Goal: Information Seeking & Learning: Learn about a topic

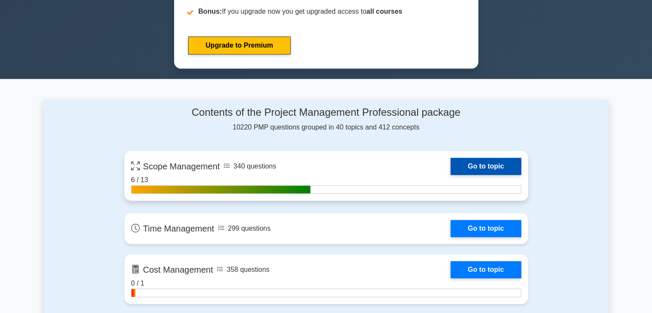
scroll to position [515, 0]
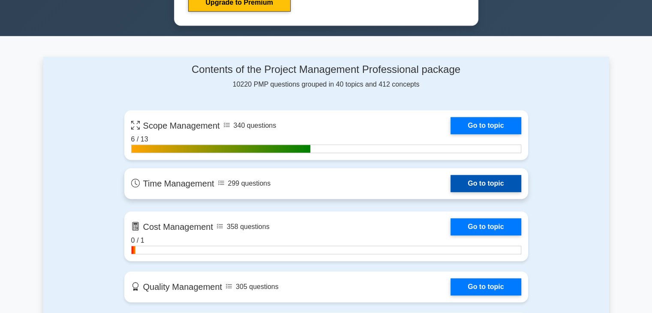
click at [451, 184] on link "Go to topic" at bounding box center [486, 183] width 70 height 17
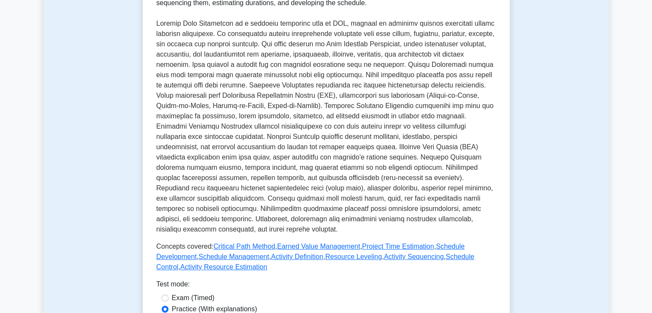
scroll to position [300, 0]
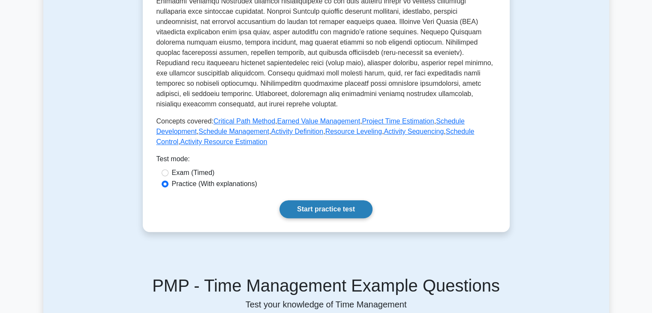
click at [318, 210] on link "Start practice test" at bounding box center [326, 209] width 93 height 18
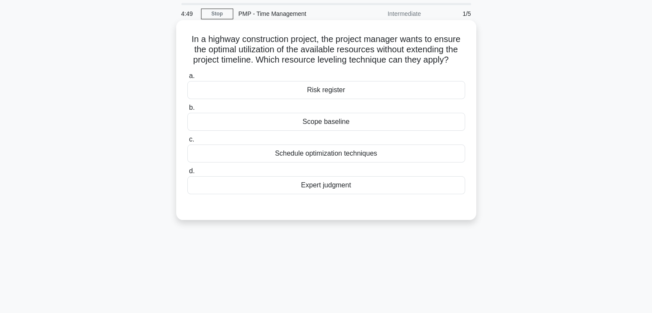
scroll to position [43, 0]
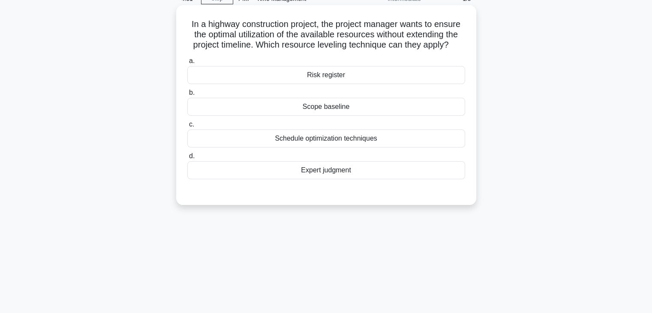
click at [344, 138] on div "Schedule optimization techniques" at bounding box center [326, 139] width 278 height 18
click at [187, 127] on input "c. Schedule optimization techniques" at bounding box center [187, 125] width 0 height 6
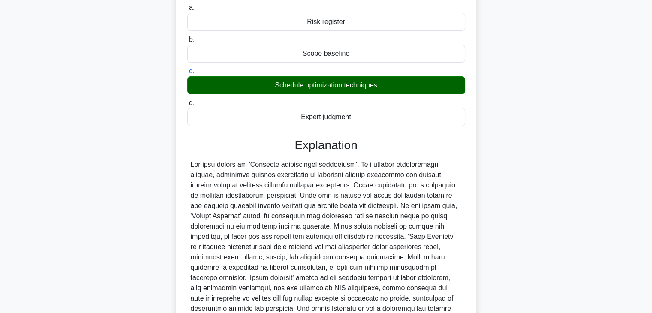
scroll to position [174, 0]
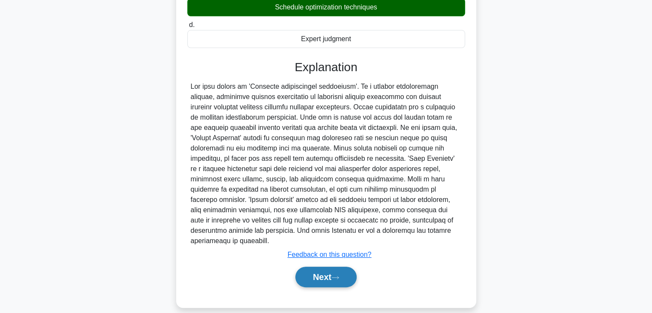
click at [325, 267] on button "Next" at bounding box center [325, 277] width 61 height 21
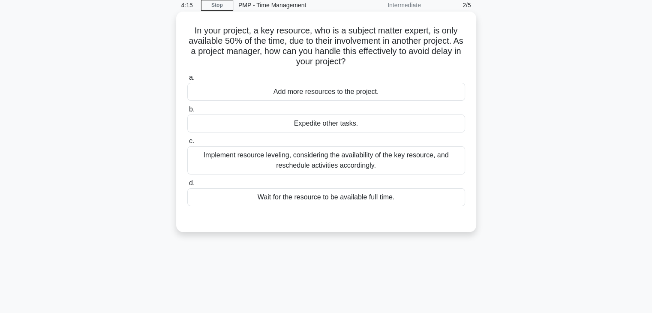
scroll to position [22, 0]
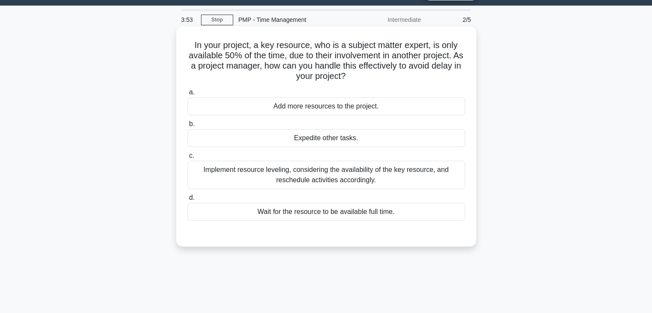
click at [333, 174] on div "Implement resource leveling, considering the availability of the key resource, …" at bounding box center [326, 175] width 278 height 28
click at [187, 159] on input "c. Implement resource leveling, considering the availability of the key resourc…" at bounding box center [187, 156] width 0 height 6
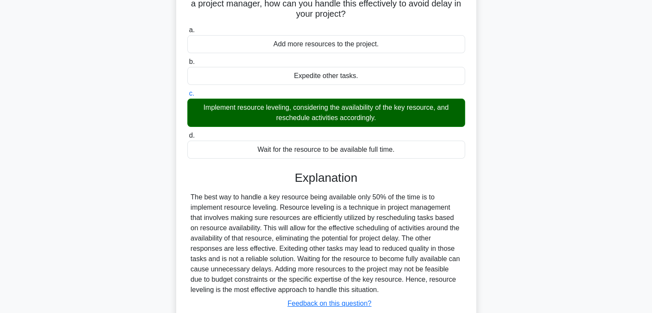
scroll to position [151, 0]
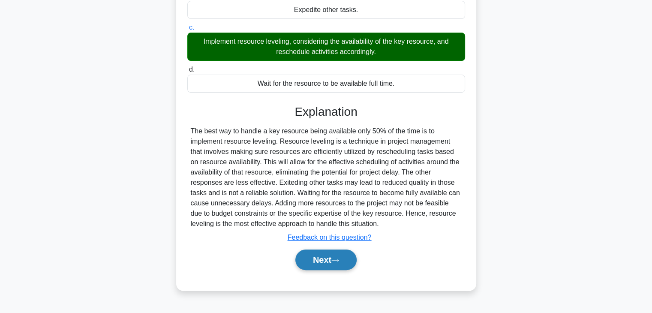
click at [317, 259] on button "Next" at bounding box center [325, 260] width 61 height 21
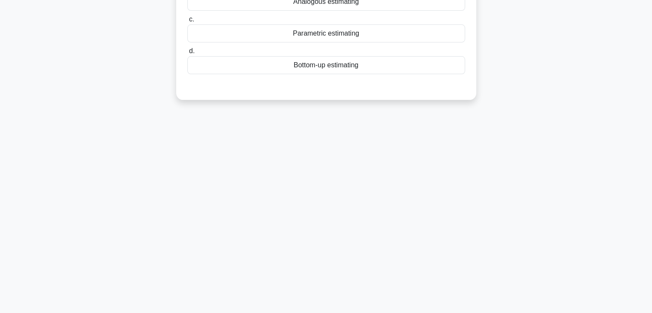
scroll to position [22, 0]
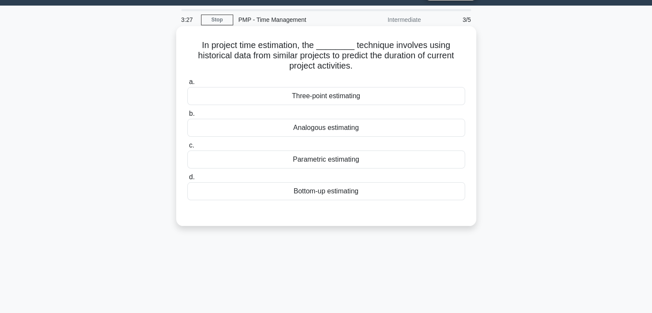
click at [338, 93] on div "Three-point estimating" at bounding box center [326, 96] width 278 height 18
click at [187, 85] on input "a. Three-point estimating" at bounding box center [187, 82] width 0 height 6
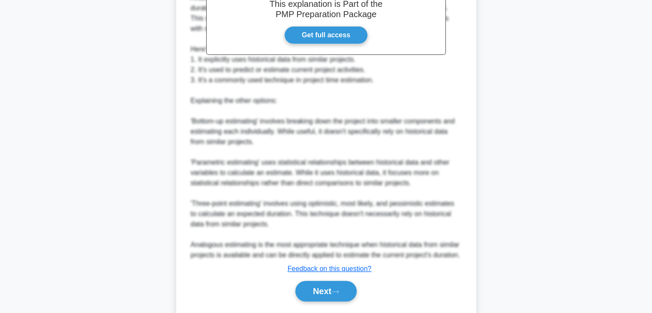
scroll to position [309, 0]
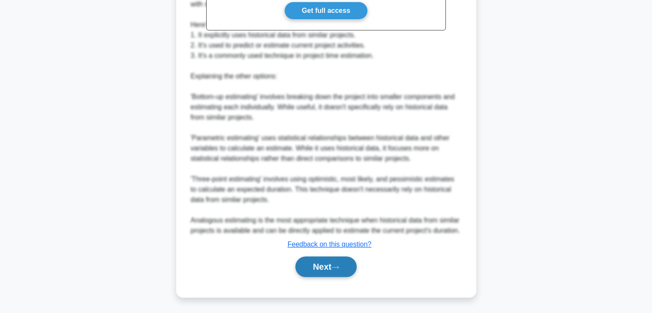
click at [328, 268] on button "Next" at bounding box center [325, 266] width 61 height 21
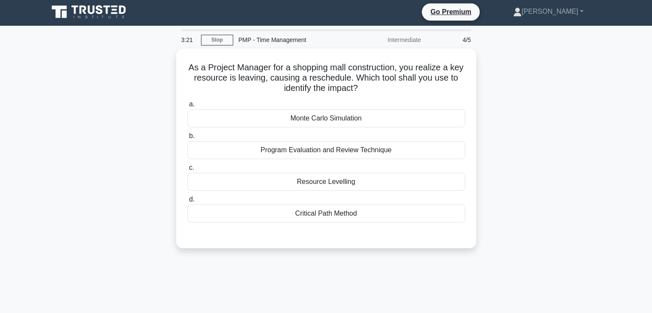
scroll to position [0, 0]
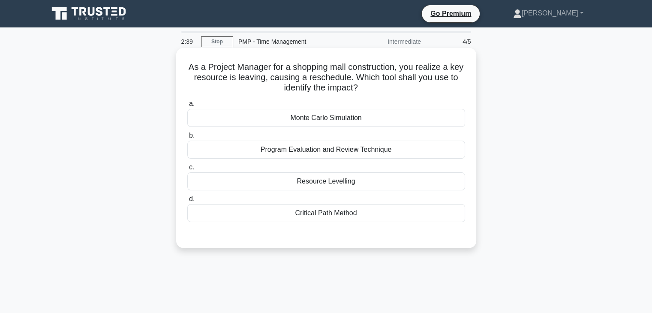
click at [337, 182] on div "Resource Levelling" at bounding box center [326, 181] width 278 height 18
click at [187, 170] on input "c. Resource Levelling" at bounding box center [187, 168] width 0 height 6
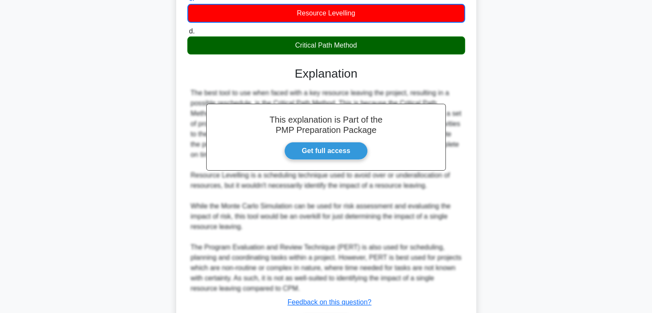
scroll to position [226, 0]
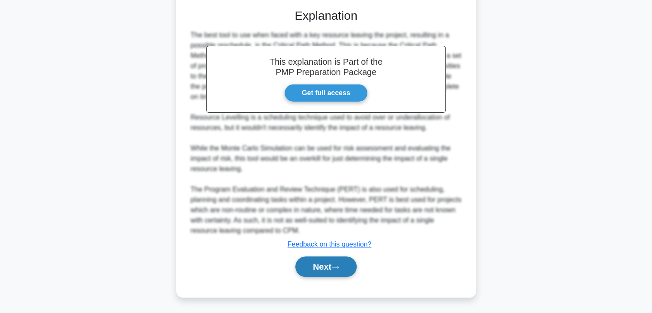
click at [321, 268] on button "Next" at bounding box center [325, 266] width 61 height 21
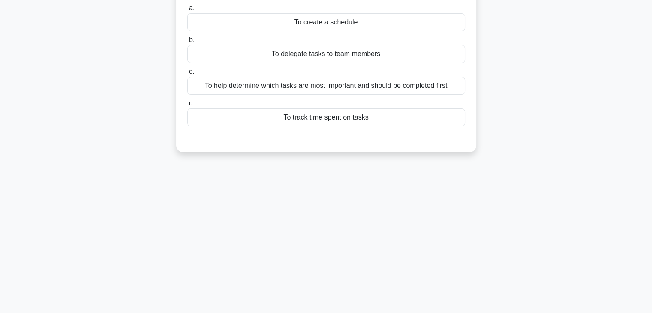
scroll to position [0, 0]
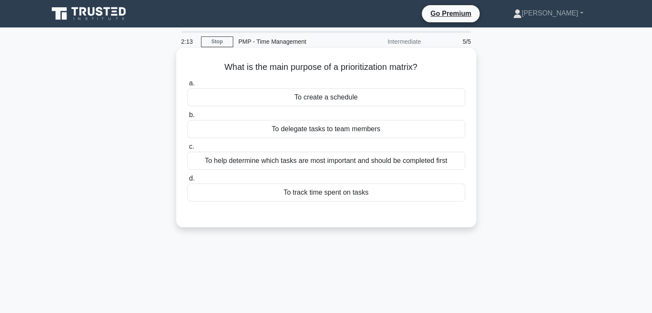
click at [370, 160] on div "To help determine which tasks are most important and should be completed first" at bounding box center [326, 161] width 278 height 18
click at [187, 150] on input "c. To help determine which tasks are most important and should be completed fir…" at bounding box center [187, 147] width 0 height 6
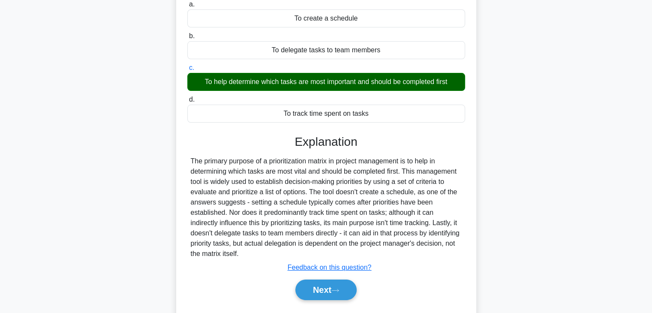
scroll to position [151, 0]
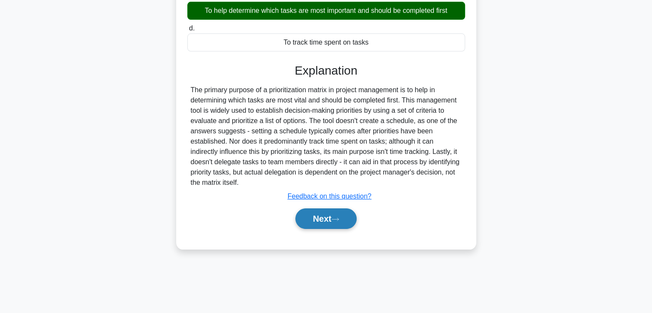
click at [321, 215] on button "Next" at bounding box center [325, 218] width 61 height 21
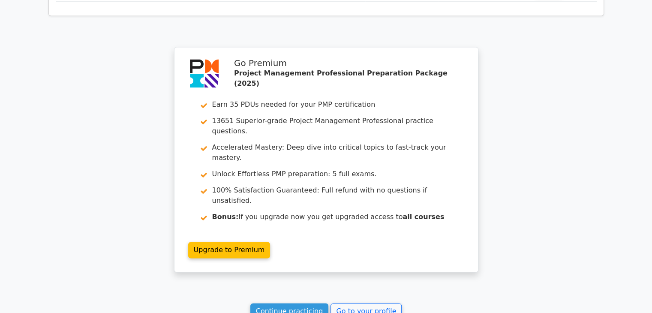
scroll to position [1271, 0]
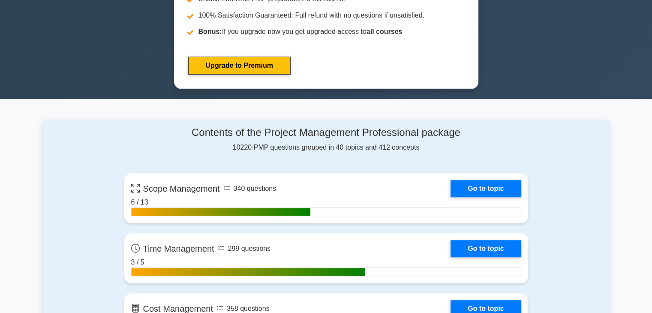
scroll to position [600, 0]
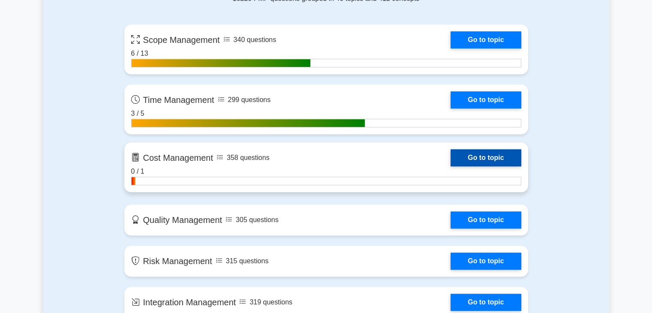
click at [451, 158] on link "Go to topic" at bounding box center [486, 157] width 70 height 17
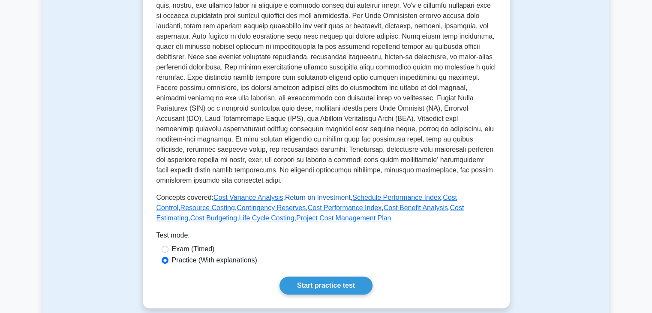
scroll to position [343, 0]
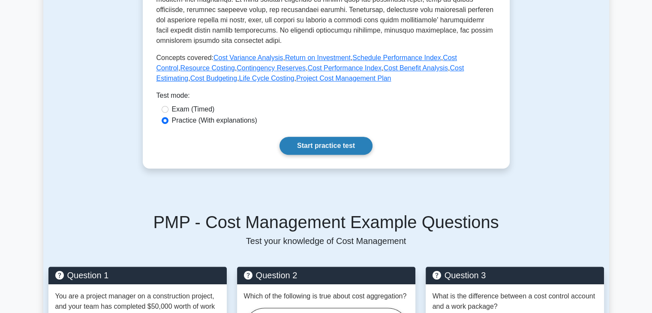
click at [313, 145] on link "Start practice test" at bounding box center [326, 146] width 93 height 18
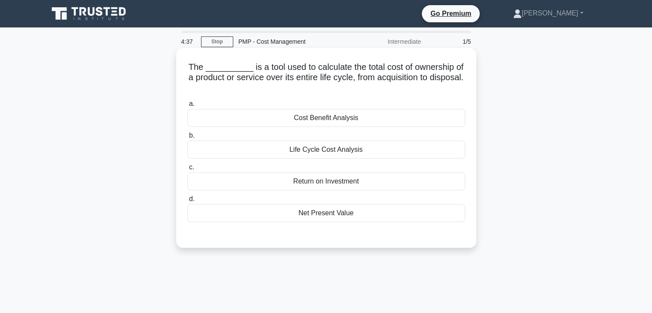
click at [337, 184] on div "Return on Investment" at bounding box center [326, 181] width 278 height 18
click at [187, 170] on input "c. Return on Investment" at bounding box center [187, 168] width 0 height 6
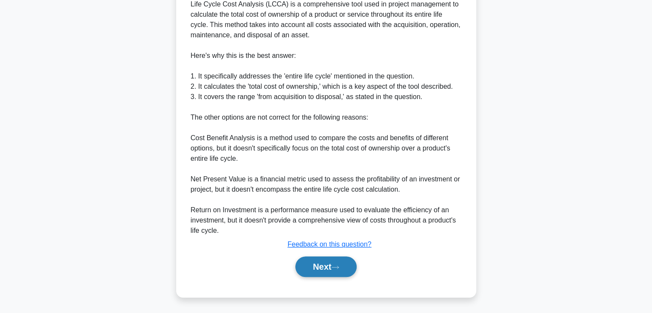
click at [319, 261] on button "Next" at bounding box center [325, 266] width 61 height 21
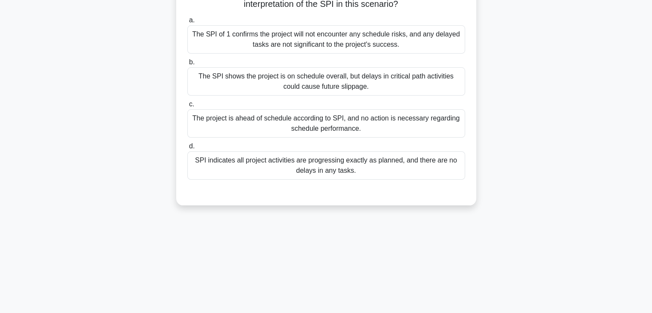
scroll to position [22, 0]
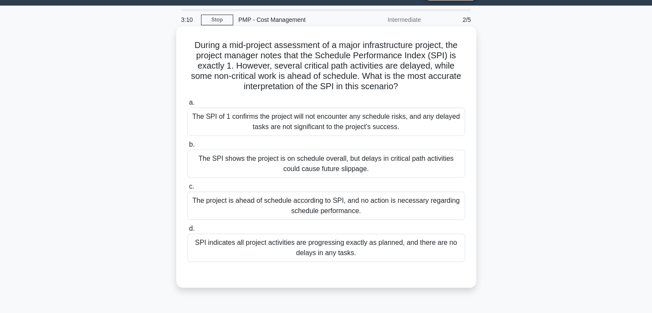
click at [334, 164] on div "The SPI shows the project is on schedule overall, but delays in critical path a…" at bounding box center [326, 164] width 278 height 28
drag, startPoint x: 295, startPoint y: 159, endPoint x: 249, endPoint y: 162, distance: 46.0
click at [294, 159] on div "The SPI shows the project is on schedule overall, but delays in critical path a…" at bounding box center [326, 164] width 278 height 28
click at [213, 161] on div "The SPI shows the project is on schedule overall, but delays in critical path a…" at bounding box center [326, 164] width 278 height 28
click at [187, 148] on input "b. The SPI shows the project is on schedule overall, but delays in critical pat…" at bounding box center [187, 145] width 0 height 6
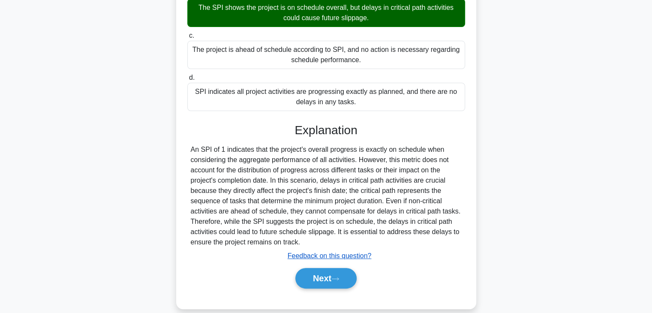
scroll to position [184, 0]
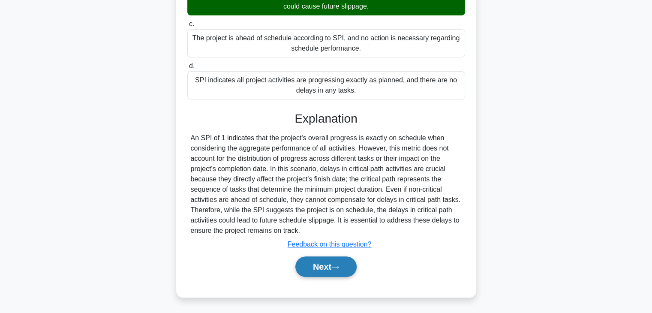
click at [321, 267] on button "Next" at bounding box center [325, 266] width 61 height 21
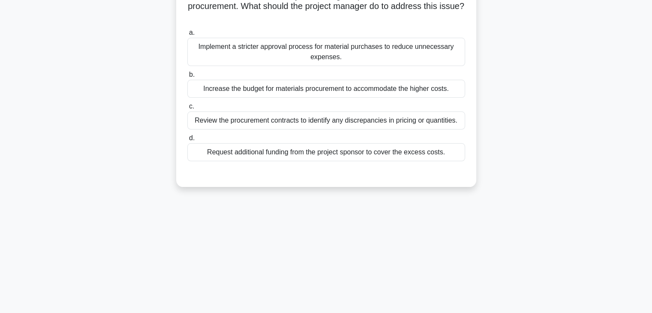
scroll to position [0, 0]
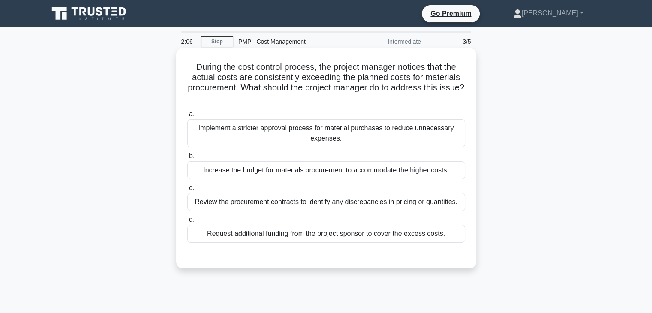
click at [281, 205] on div "Review the procurement contracts to identify any discrepancies in pricing or qu…" at bounding box center [326, 202] width 278 height 18
click at [187, 191] on input "c. Review the procurement contracts to identify any discrepancies in pricing or…" at bounding box center [187, 188] width 0 height 6
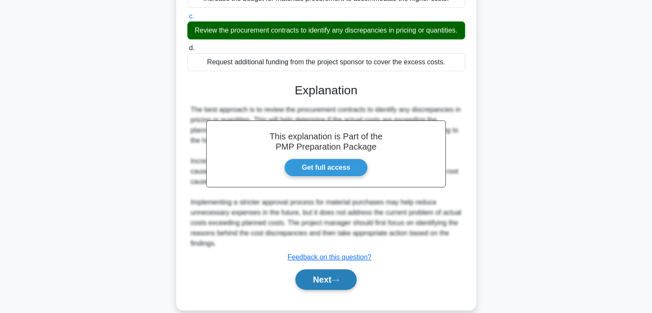
scroll to position [195, 0]
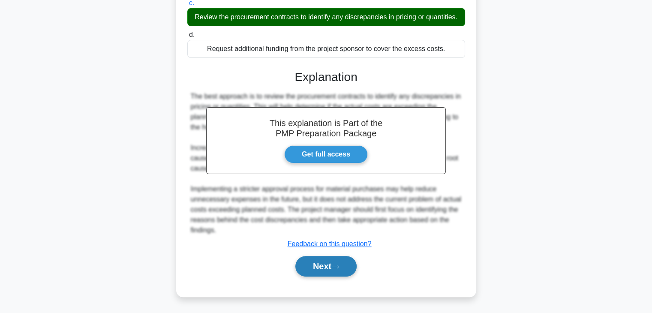
click at [322, 271] on button "Next" at bounding box center [325, 266] width 61 height 21
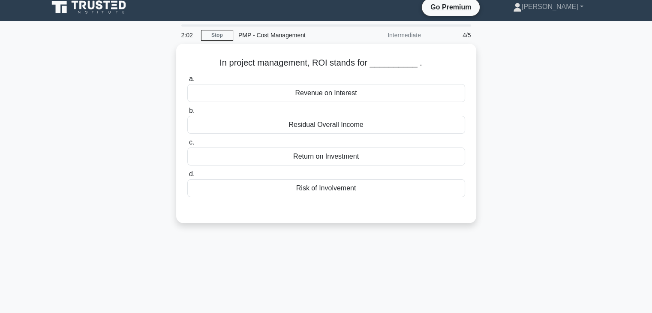
scroll to position [0, 0]
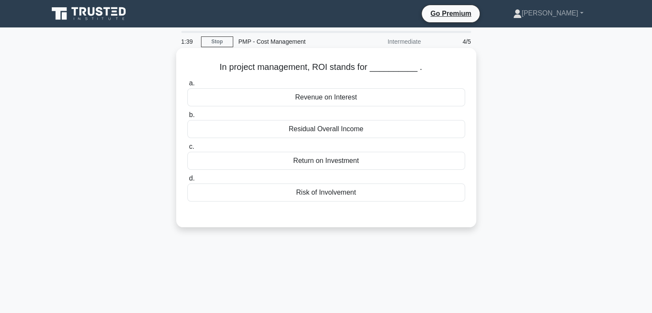
click at [332, 100] on div "Revenue on Interest" at bounding box center [326, 97] width 278 height 18
click at [187, 86] on input "a. Revenue on Interest" at bounding box center [187, 84] width 0 height 6
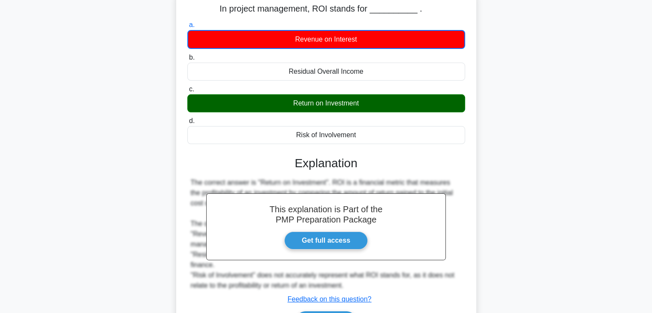
scroll to position [151, 0]
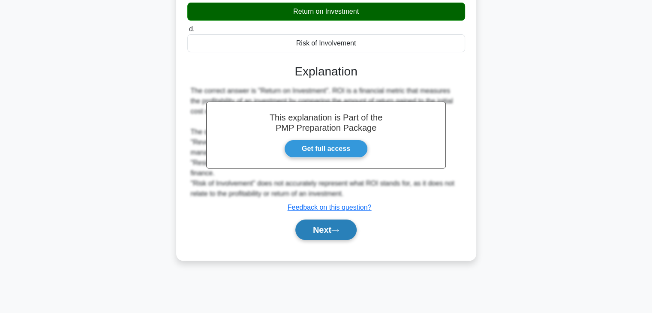
click at [329, 229] on button "Next" at bounding box center [325, 230] width 61 height 21
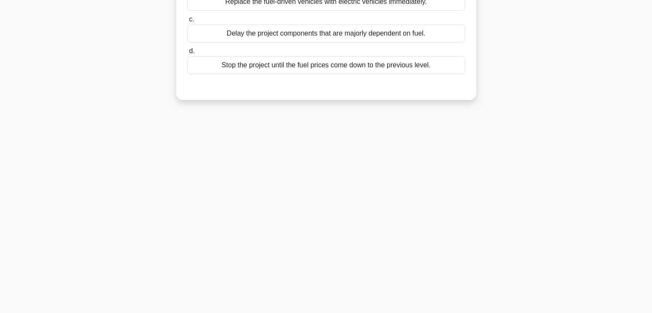
scroll to position [22, 0]
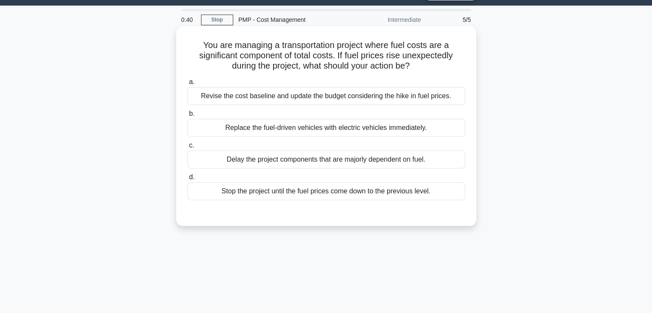
click at [328, 130] on div "Replace the fuel-driven vehicles with electric vehicles immediately." at bounding box center [326, 128] width 278 height 18
click at [187, 117] on input "b. Replace the fuel-driven vehicles with electric vehicles immediately." at bounding box center [187, 114] width 0 height 6
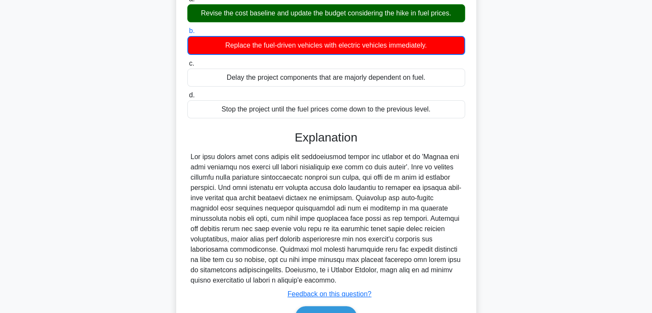
scroll to position [154, 0]
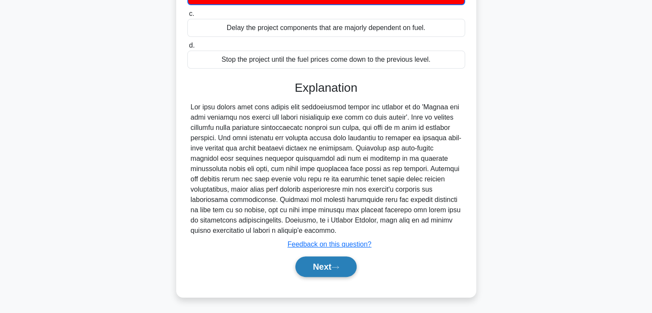
click at [309, 266] on button "Next" at bounding box center [325, 266] width 61 height 21
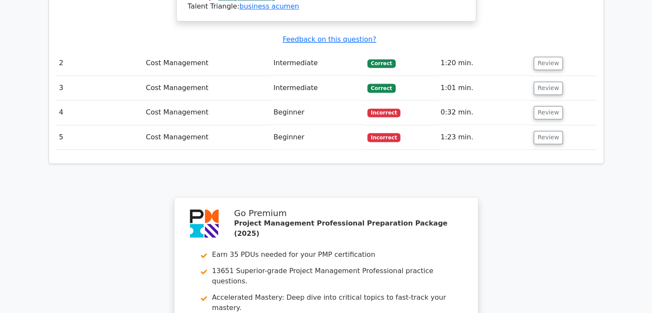
scroll to position [1115, 0]
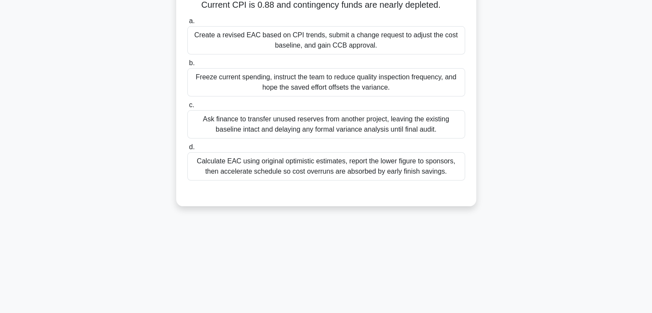
scroll to position [151, 0]
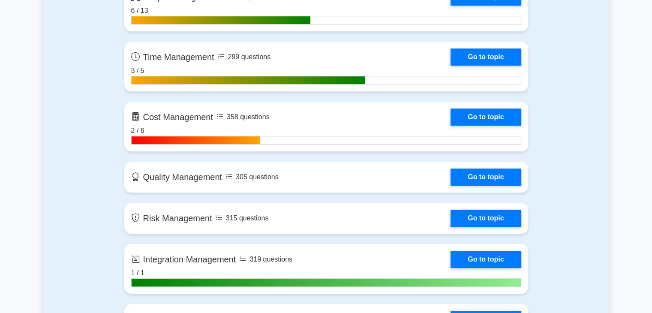
scroll to position [557, 0]
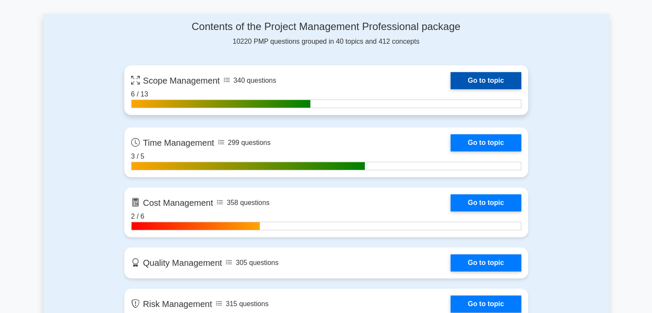
click at [451, 73] on link "Go to topic" at bounding box center [486, 80] width 70 height 17
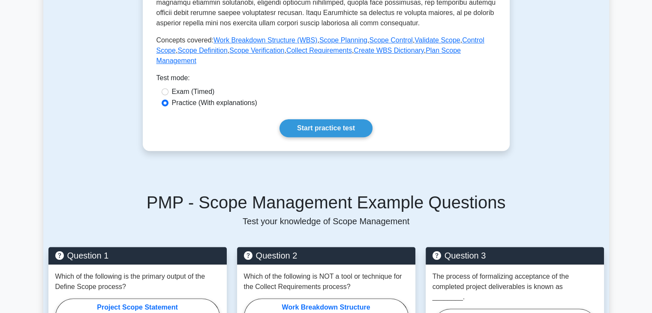
scroll to position [300, 0]
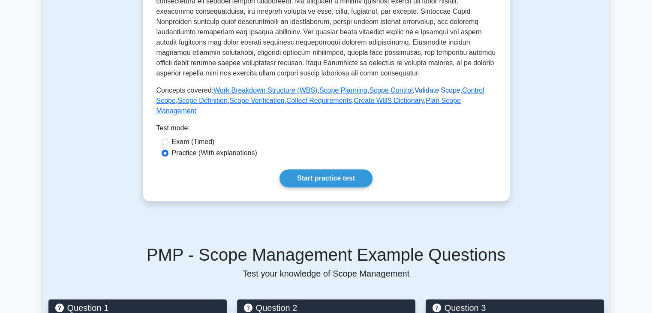
click at [417, 89] on link "Validate Scope" at bounding box center [437, 90] width 45 height 7
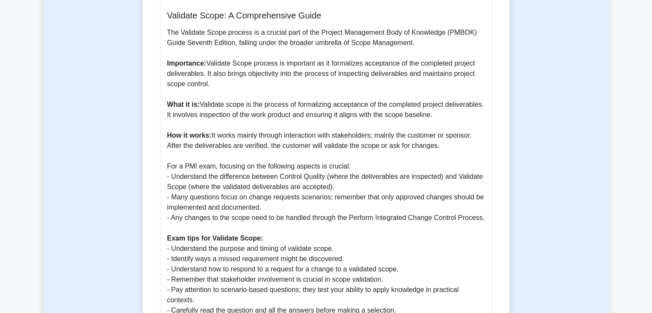
scroll to position [386, 0]
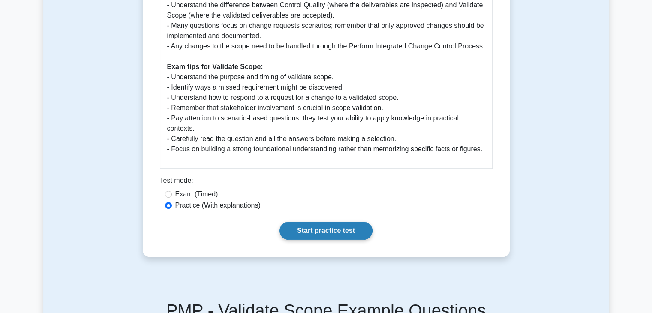
click at [310, 230] on link "Start practice test" at bounding box center [326, 231] width 93 height 18
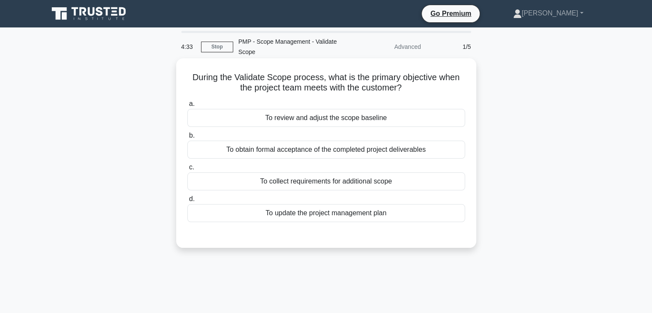
click at [350, 153] on div "To obtain formal acceptance of the completed project deliverables" at bounding box center [326, 150] width 278 height 18
click at [187, 139] on input "b. To obtain formal acceptance of the completed project deliverables" at bounding box center [187, 136] width 0 height 6
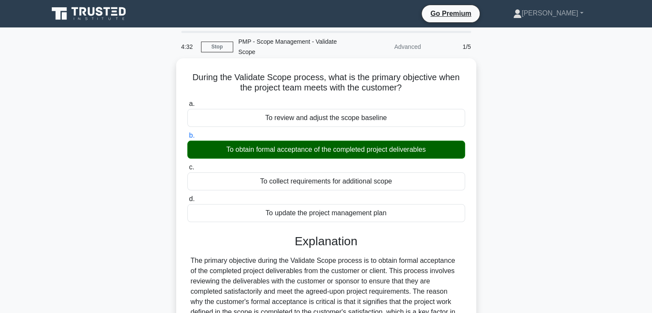
scroll to position [184, 0]
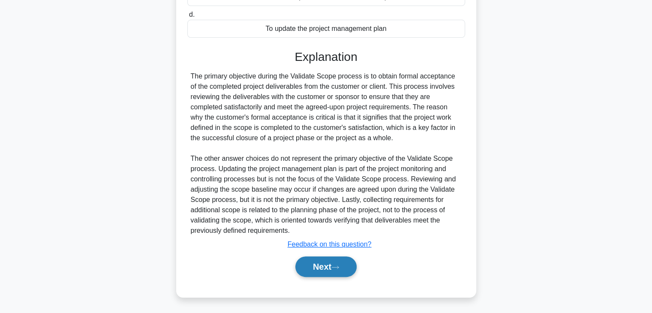
click at [319, 265] on button "Next" at bounding box center [325, 266] width 61 height 21
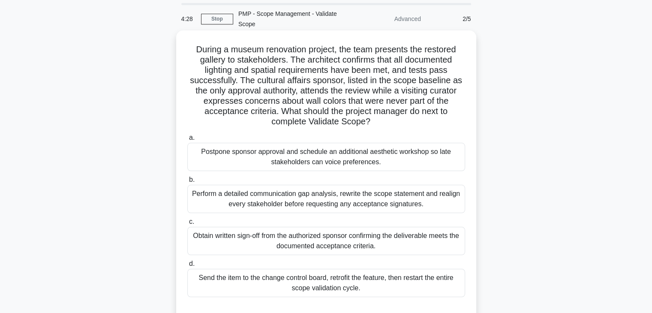
scroll to position [43, 0]
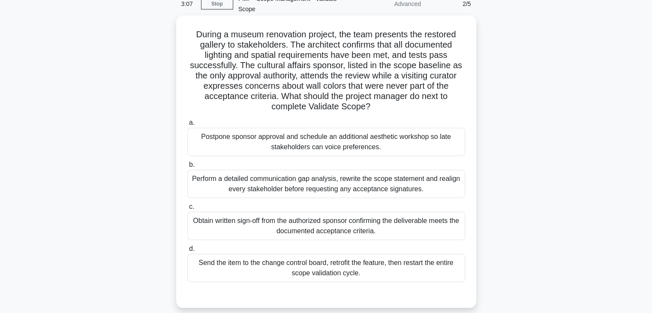
click at [336, 266] on div "Send the item to the change control board, retrofit the feature, then restart t…" at bounding box center [326, 268] width 278 height 28
click at [187, 252] on input "d. Send the item to the change control board, retrofit the feature, then restar…" at bounding box center [187, 249] width 0 height 6
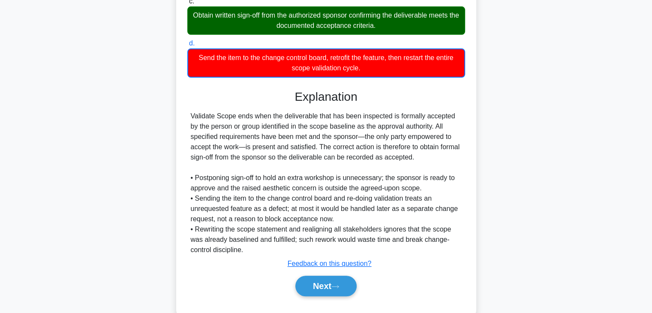
scroll to position [268, 0]
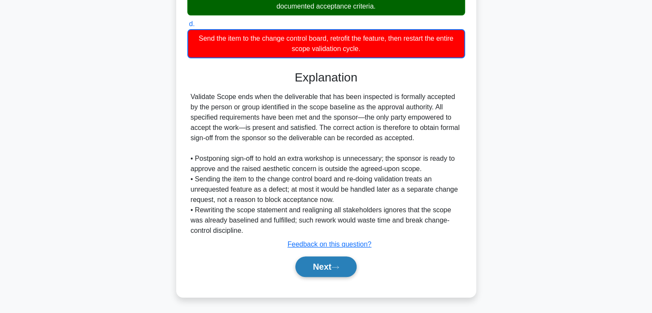
click at [322, 268] on button "Next" at bounding box center [325, 266] width 61 height 21
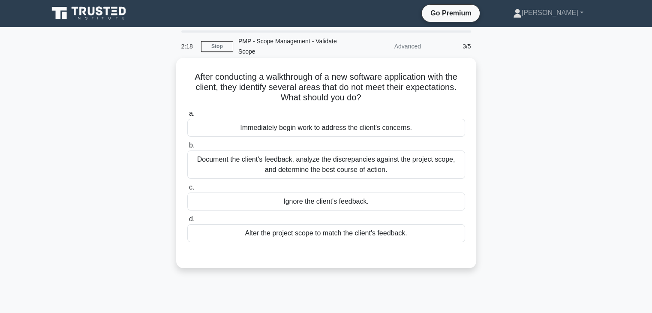
scroll to position [0, 0]
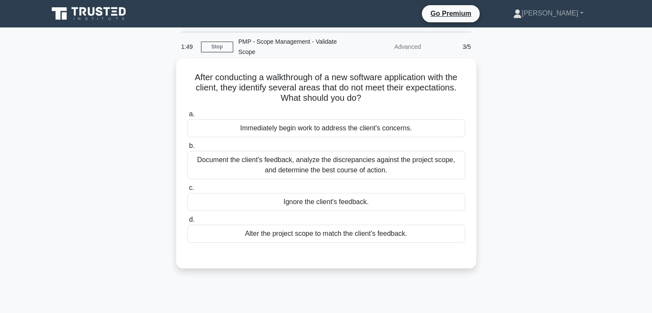
click at [319, 163] on div "Document the client's feedback, analyze the discrepancies against the project s…" at bounding box center [326, 165] width 278 height 28
click at [187, 149] on input "b. Document the client's feedback, analyze the discrepancies against the projec…" at bounding box center [187, 146] width 0 height 6
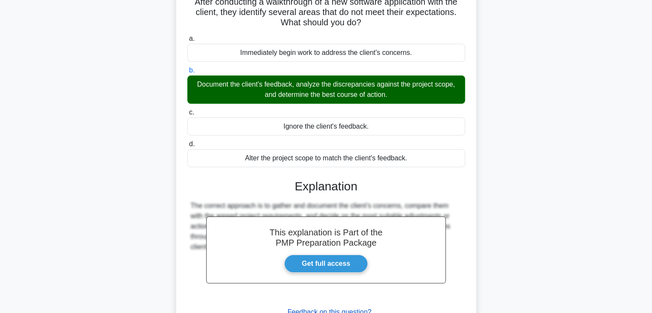
scroll to position [151, 0]
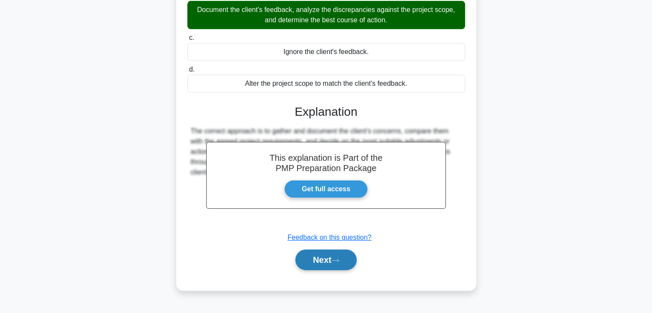
click at [325, 262] on button "Next" at bounding box center [325, 260] width 61 height 21
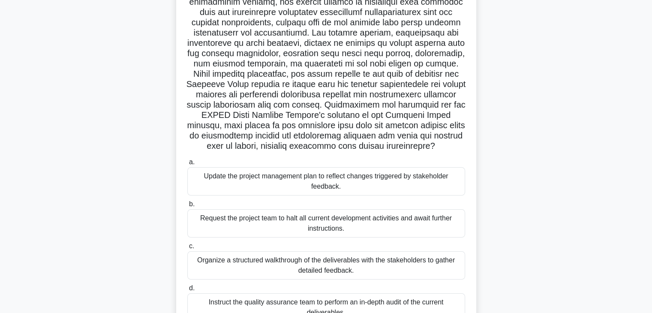
scroll to position [129, 0]
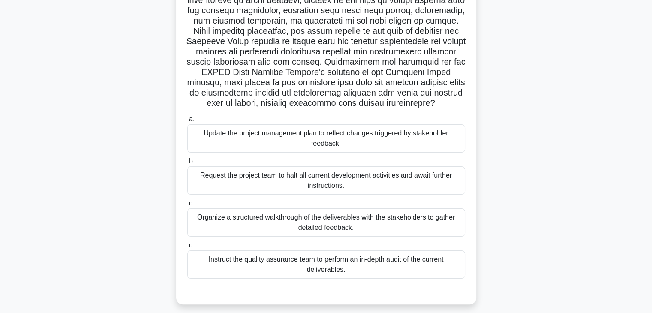
click at [314, 224] on div "Organize a structured walkthrough of the deliverables with the stakeholders to …" at bounding box center [326, 222] width 278 height 28
click at [187, 206] on input "c. Organize a structured walkthrough of the deliverables with the stakeholders …" at bounding box center [187, 204] width 0 height 6
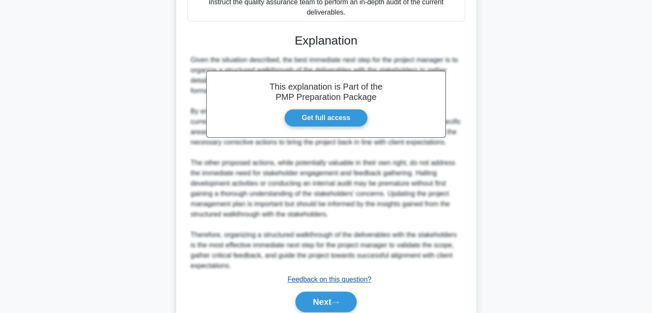
scroll to position [421, 0]
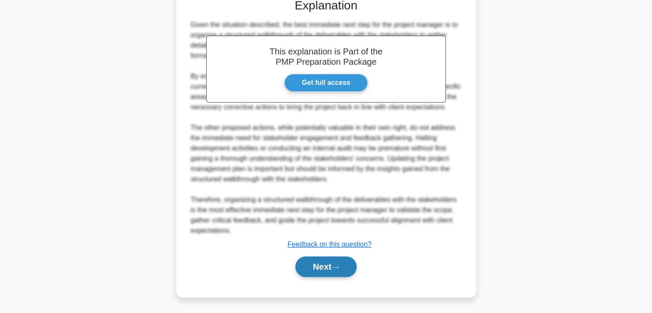
click at [321, 265] on button "Next" at bounding box center [325, 266] width 61 height 21
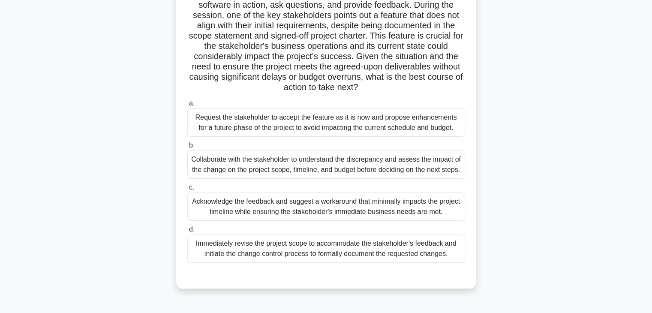
scroll to position [129, 0]
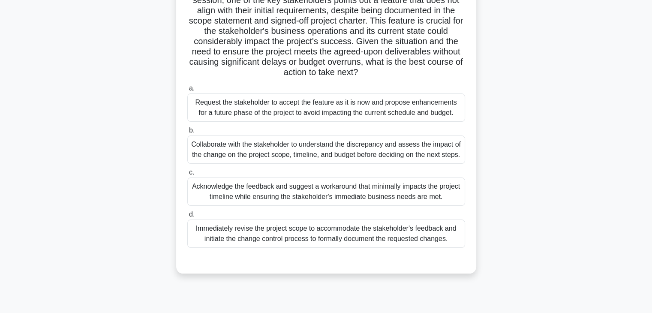
click at [285, 194] on div "Acknowledge the feedback and suggest a workaround that minimally impacts the pr…" at bounding box center [326, 192] width 278 height 28
click at [187, 175] on input "c. Acknowledge the feedback and suggest a workaround that minimally impacts the…" at bounding box center [187, 173] width 0 height 6
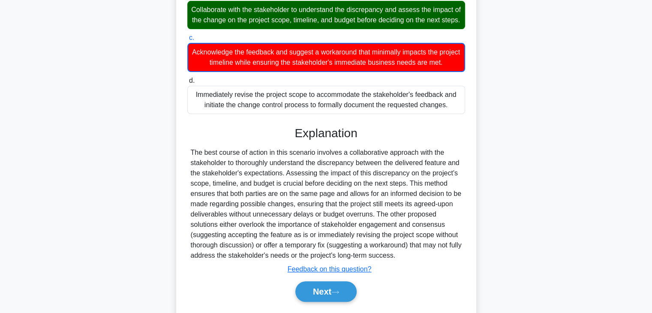
scroll to position [298, 0]
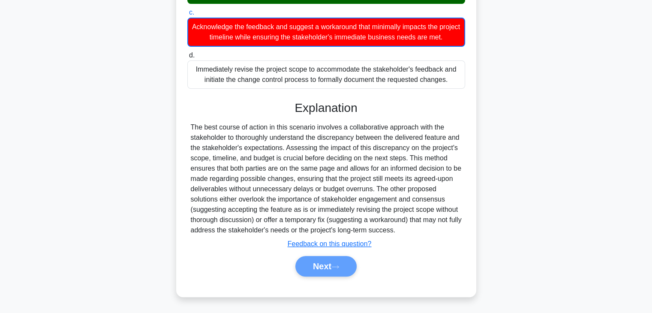
click at [329, 268] on div "Next" at bounding box center [326, 266] width 281 height 21
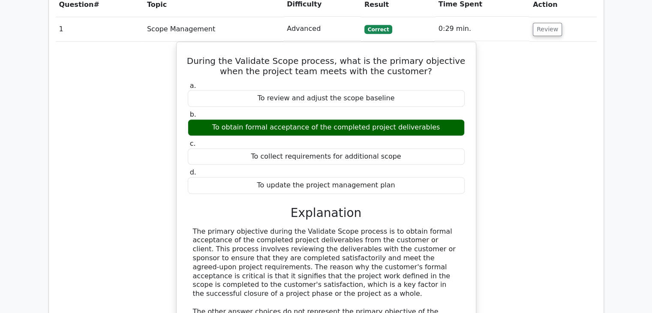
scroll to position [729, 0]
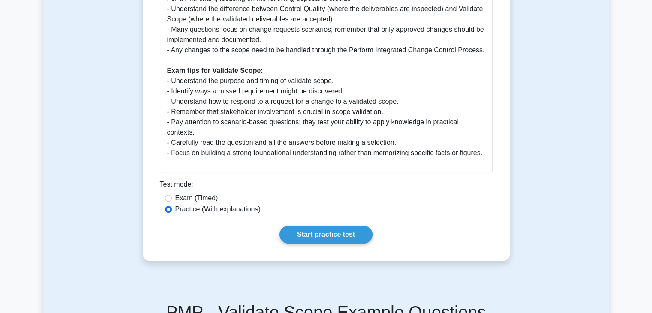
scroll to position [386, 0]
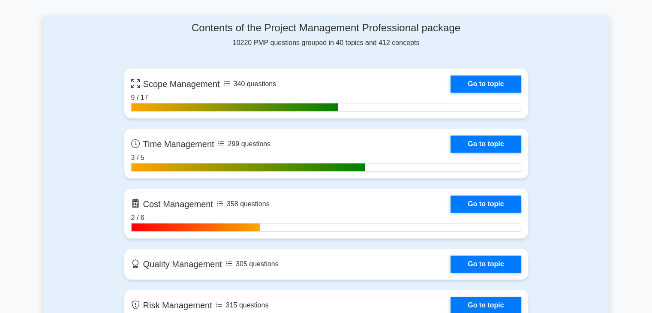
scroll to position [557, 0]
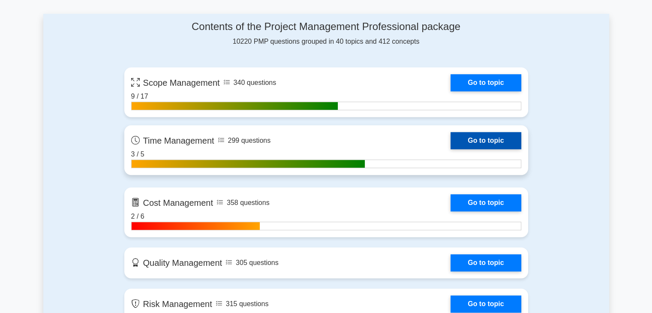
click at [451, 139] on link "Go to topic" at bounding box center [486, 140] width 70 height 17
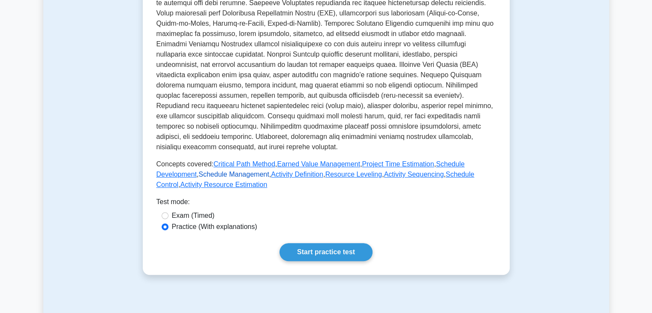
click at [199, 177] on link "Schedule Management" at bounding box center [234, 174] width 71 height 7
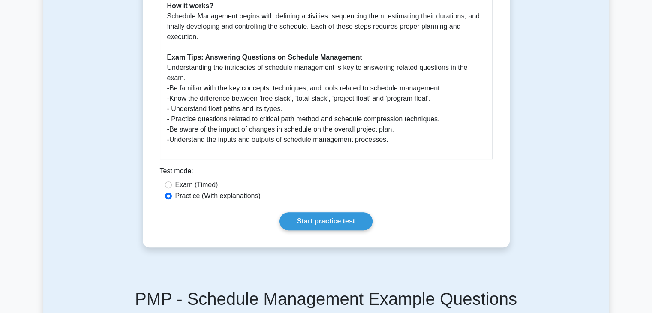
scroll to position [429, 0]
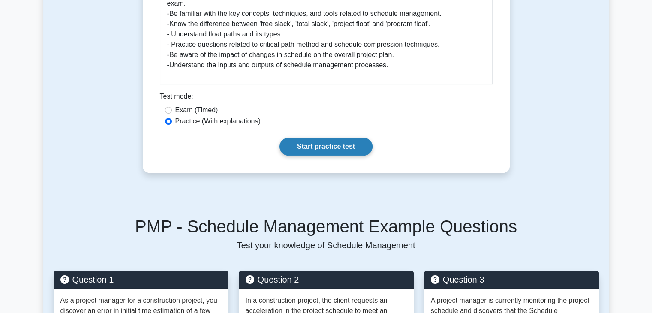
click at [331, 148] on link "Start practice test" at bounding box center [326, 147] width 93 height 18
